Goal: Task Accomplishment & Management: Manage account settings

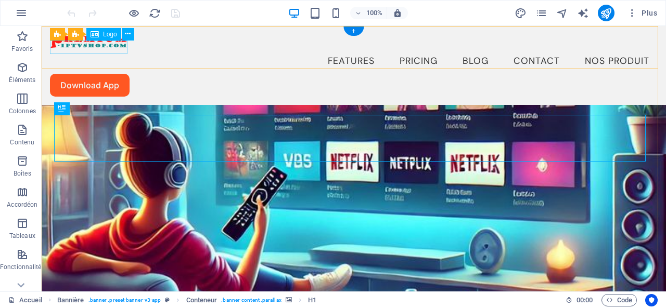
click at [80, 46] on div at bounding box center [354, 41] width 608 height 14
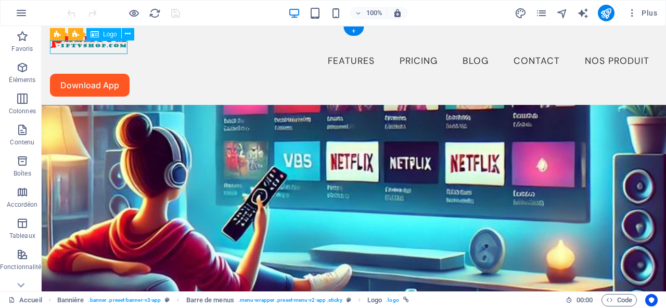
click at [80, 46] on div at bounding box center [354, 41] width 608 height 14
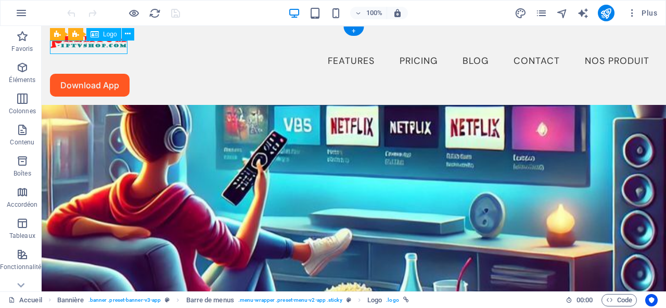
select select "px"
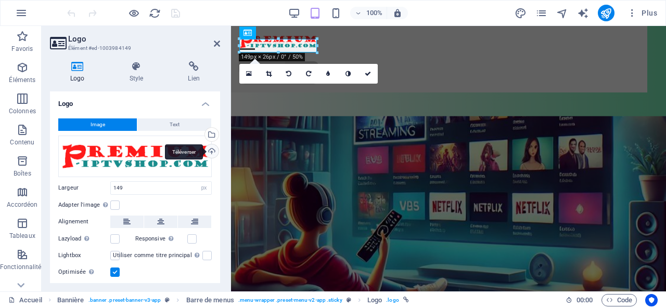
click at [210, 152] on div "Téléverser" at bounding box center [211, 153] width 16 height 16
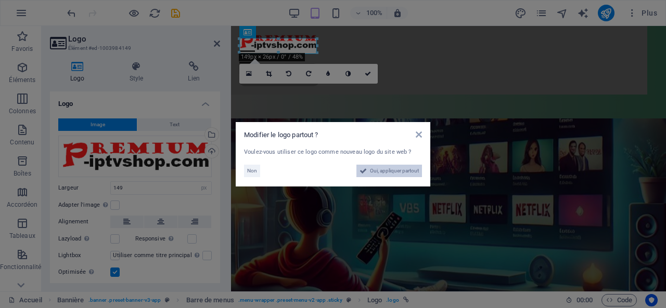
click at [390, 172] on span "Oui, appliquer partout" at bounding box center [394, 171] width 49 height 12
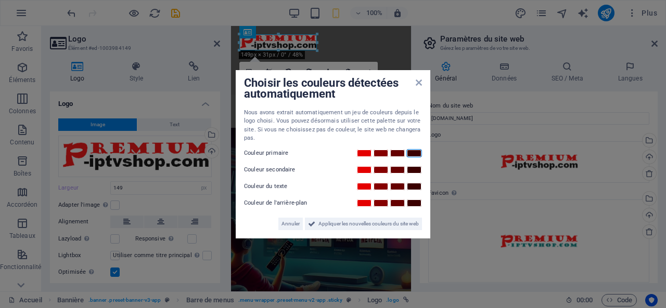
click at [416, 154] on link at bounding box center [414, 153] width 16 height 8
click at [415, 153] on link at bounding box center [414, 153] width 16 height 8
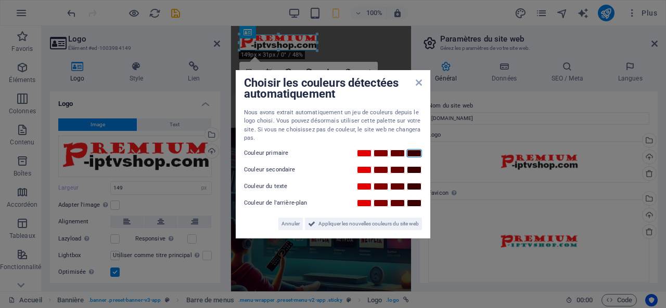
click at [415, 153] on link at bounding box center [414, 153] width 16 height 8
click at [345, 223] on span "Appliquer les nouvelles couleurs du site web" at bounding box center [368, 224] width 100 height 12
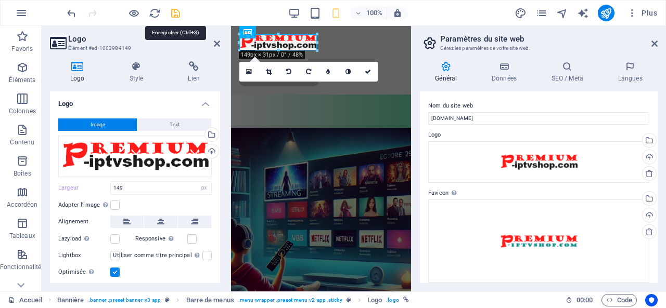
click at [176, 13] on icon "save" at bounding box center [176, 13] width 12 height 12
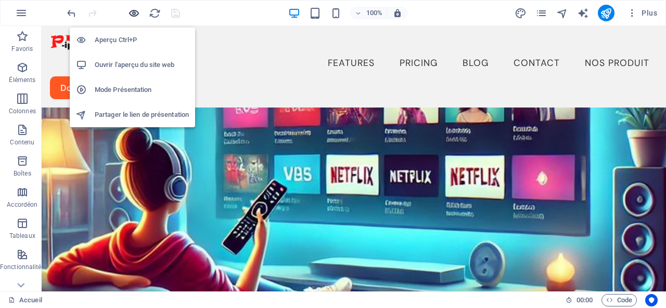
click at [135, 13] on icon "button" at bounding box center [134, 13] width 12 height 12
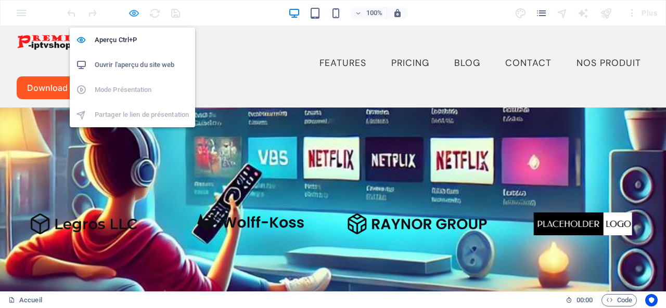
click at [135, 11] on icon "button" at bounding box center [134, 13] width 12 height 12
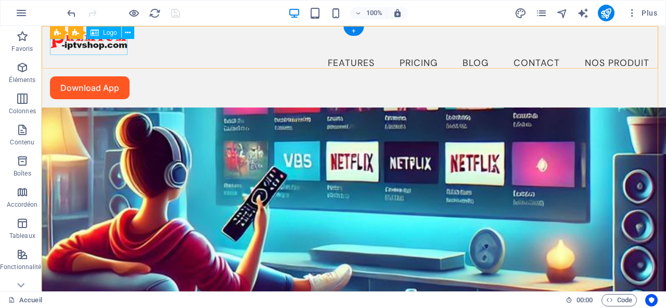
click at [86, 46] on div at bounding box center [354, 42] width 608 height 16
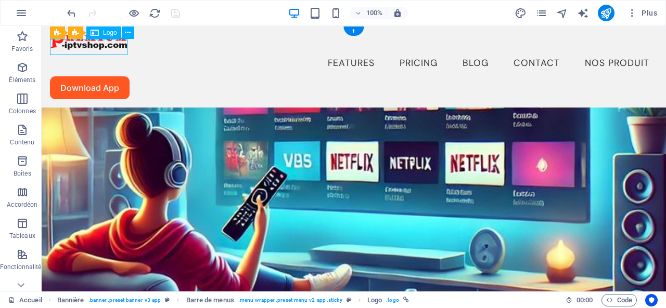
click at [86, 46] on div at bounding box center [354, 42] width 608 height 16
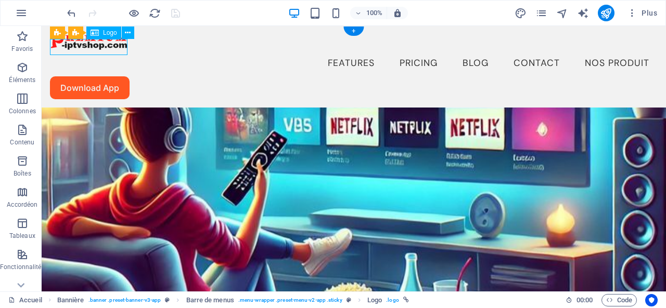
select select "px"
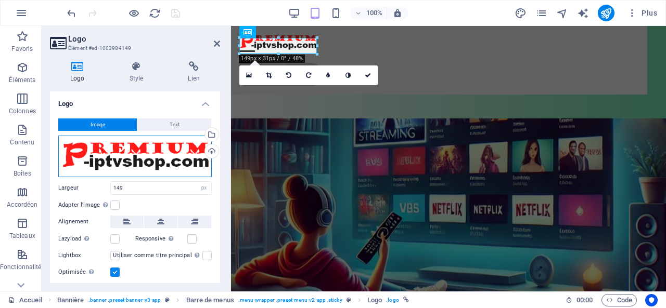
click at [147, 152] on div "Glissez les fichiers ici, cliquez pour choisir les fichiers ou sélectionnez les…" at bounding box center [134, 157] width 153 height 42
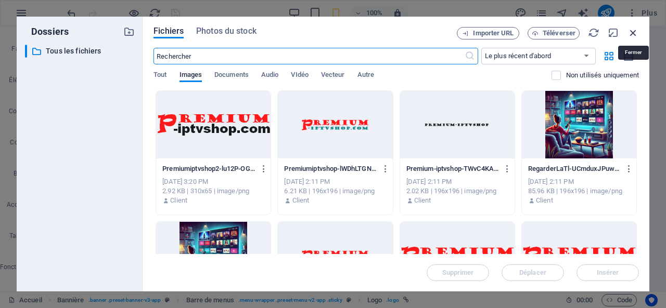
click at [630, 32] on icon "button" at bounding box center [632, 32] width 11 height 11
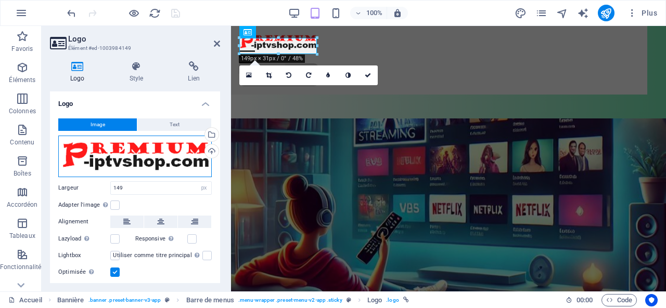
click at [146, 149] on div "Glissez les fichiers ici, cliquez pour choisir les fichiers ou sélectionnez les…" at bounding box center [134, 157] width 153 height 42
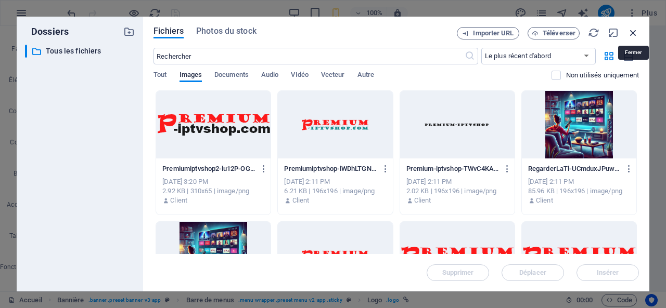
click at [634, 32] on icon "button" at bounding box center [632, 32] width 11 height 11
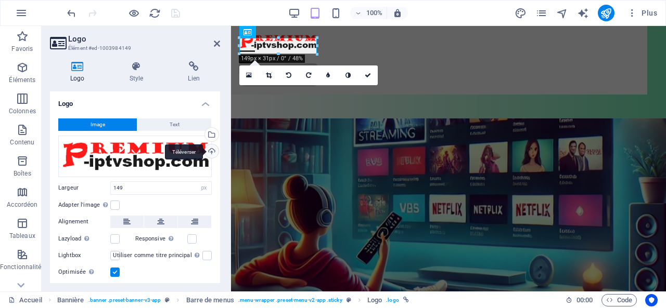
click at [210, 150] on div "Téléverser" at bounding box center [211, 153] width 16 height 16
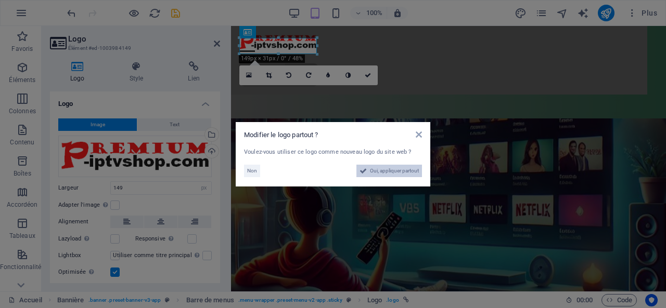
click at [391, 170] on span "Oui, appliquer partout" at bounding box center [394, 171] width 49 height 12
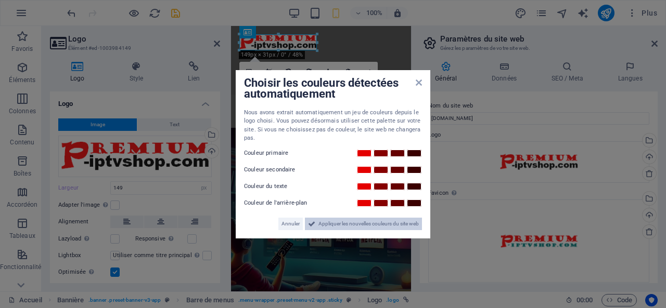
click at [349, 222] on span "Appliquer les nouvelles couleurs du site web" at bounding box center [368, 224] width 100 height 12
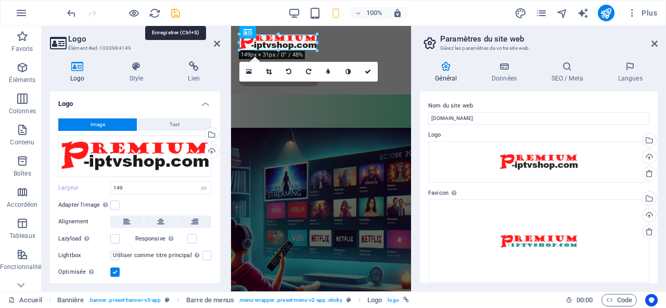
click at [176, 15] on icon "save" at bounding box center [176, 13] width 12 height 12
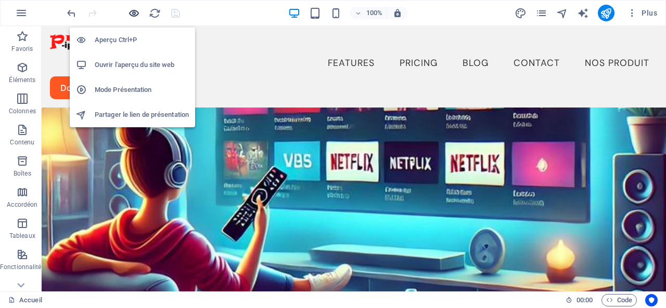
click at [136, 12] on icon "button" at bounding box center [134, 13] width 12 height 12
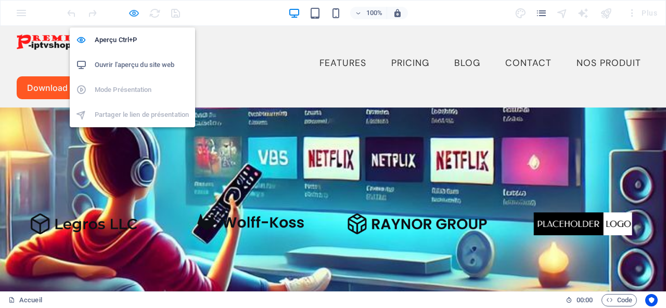
click at [133, 14] on icon "button" at bounding box center [134, 13] width 12 height 12
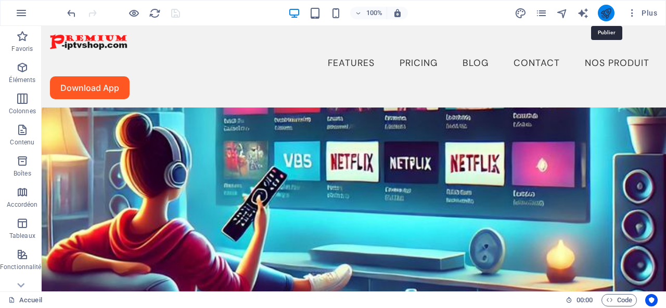
click at [609, 11] on icon "publish" at bounding box center [606, 13] width 12 height 12
